Goal: Check status: Check status

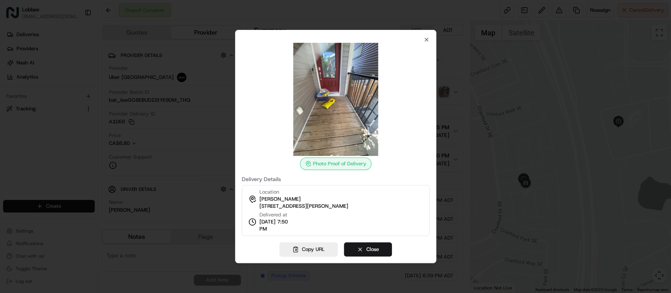
click at [424, 43] on div at bounding box center [335, 99] width 188 height 113
click at [425, 40] on icon "button" at bounding box center [426, 40] width 6 height 6
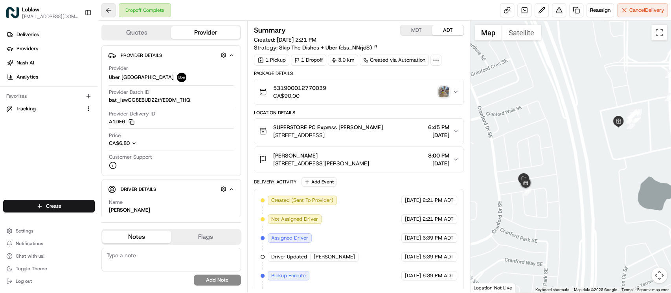
click at [102, 11] on button at bounding box center [108, 10] width 14 height 14
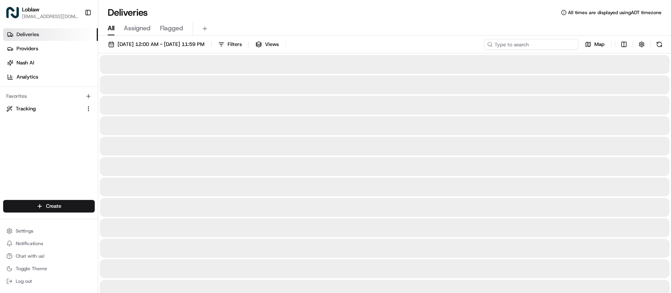
click at [537, 39] on input at bounding box center [531, 44] width 94 height 11
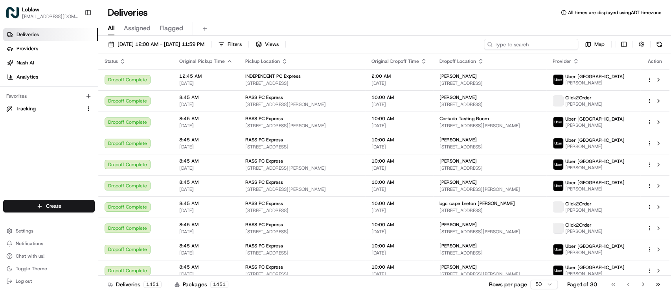
click at [549, 43] on input at bounding box center [531, 44] width 94 height 11
paste input "531900012770039"
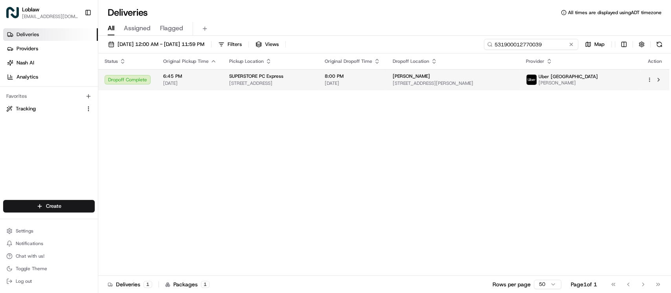
type input "531900012770039"
click at [386, 89] on td "8:00 PM [DATE]" at bounding box center [352, 79] width 68 height 21
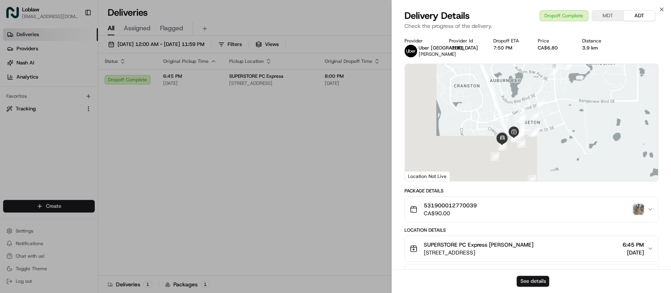
click at [521, 279] on button "See details" at bounding box center [532, 281] width 33 height 11
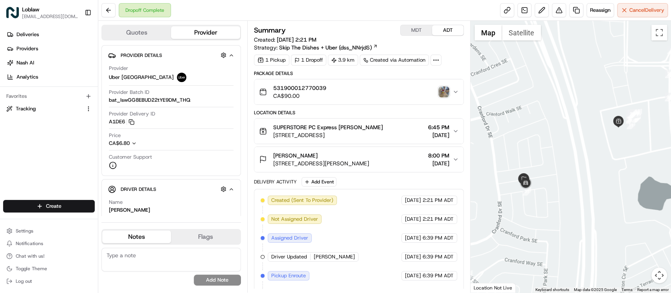
click at [443, 96] on img "button" at bounding box center [443, 91] width 11 height 11
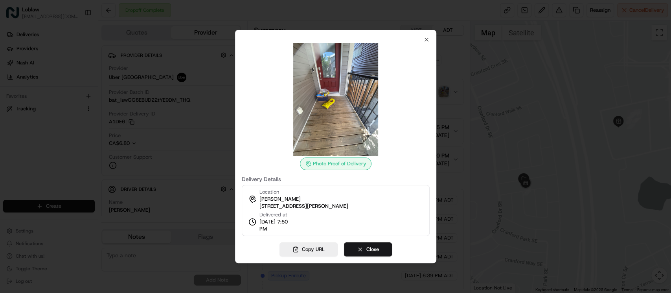
click at [422, 38] on div "Photo Proof of Delivery Delivery Details Location [GEOGRAPHIC_DATA][PERSON_NAME…" at bounding box center [335, 137] width 188 height 200
